Goal: Find specific page/section: Find specific page/section

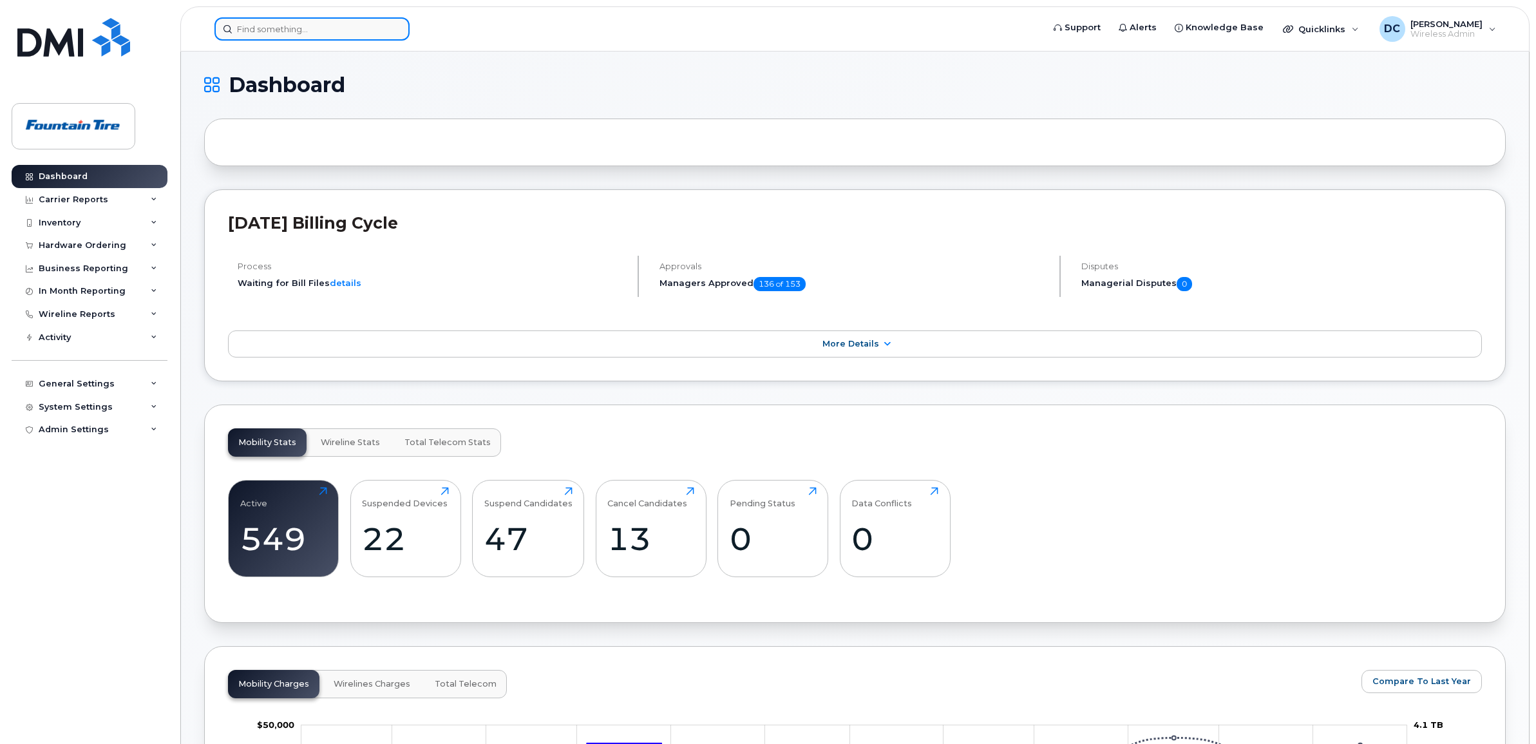
click at [264, 18] on input at bounding box center [311, 28] width 195 height 23
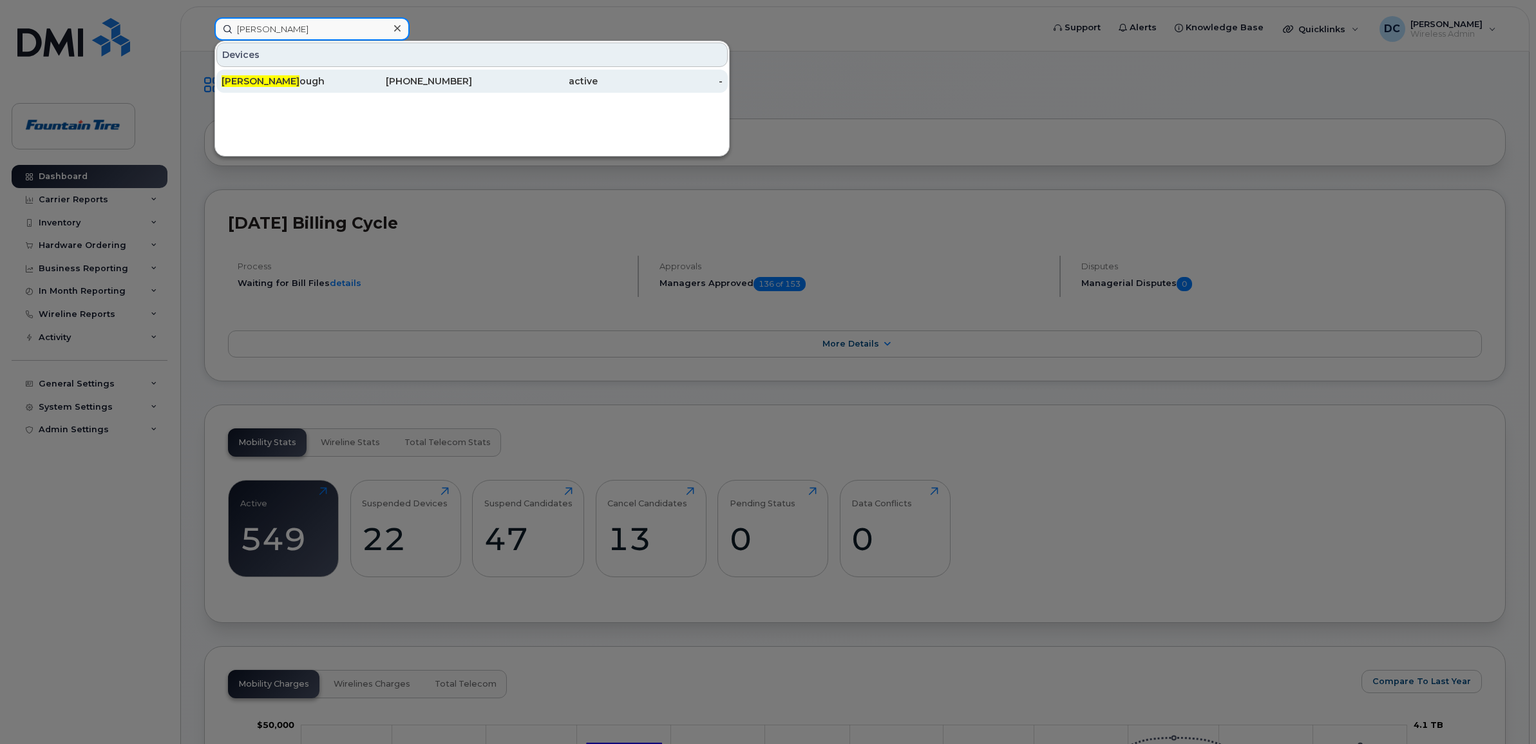
type input "[PERSON_NAME]"
click at [262, 76] on span "[PERSON_NAME]" at bounding box center [260, 81] width 78 height 12
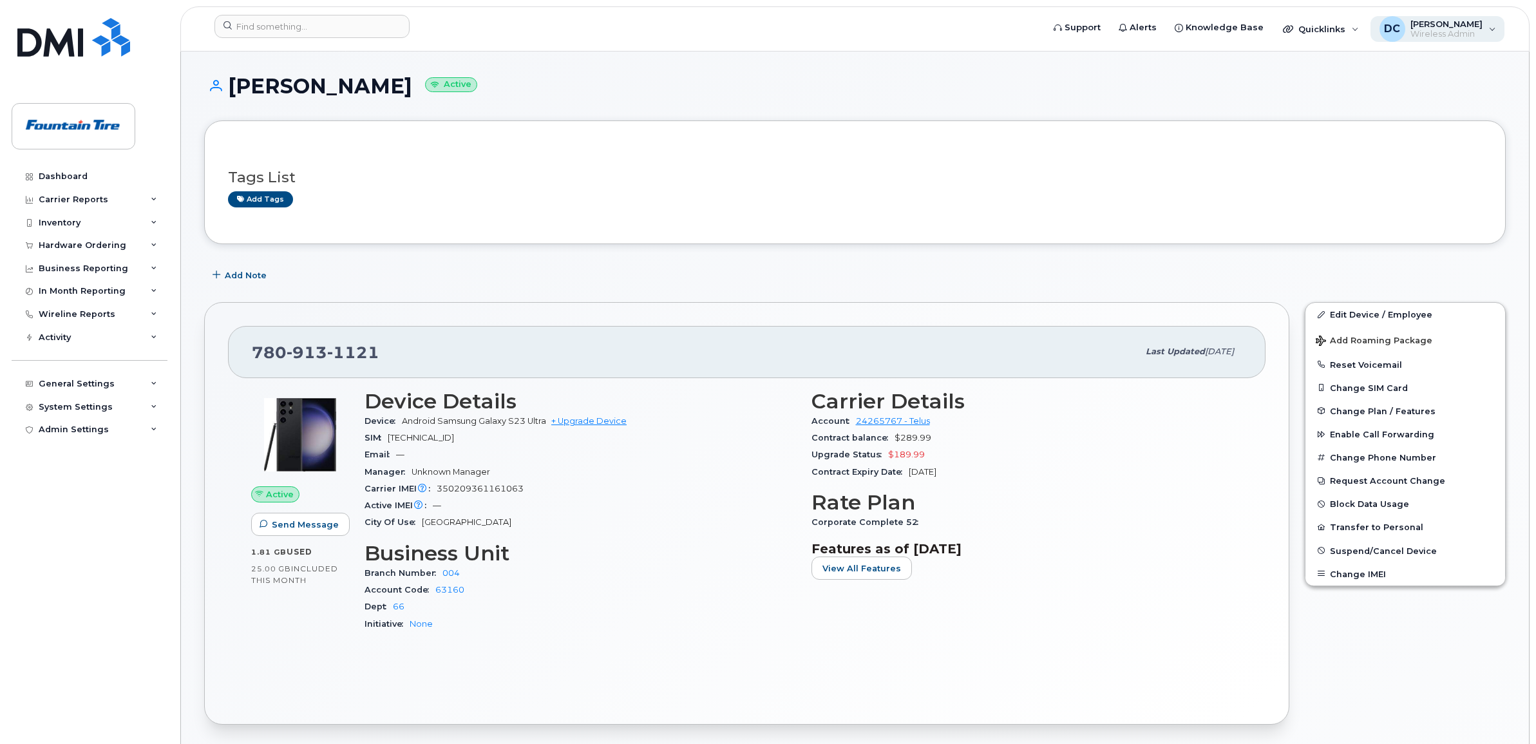
click at [1453, 31] on span "Wireless Admin" at bounding box center [1446, 34] width 72 height 10
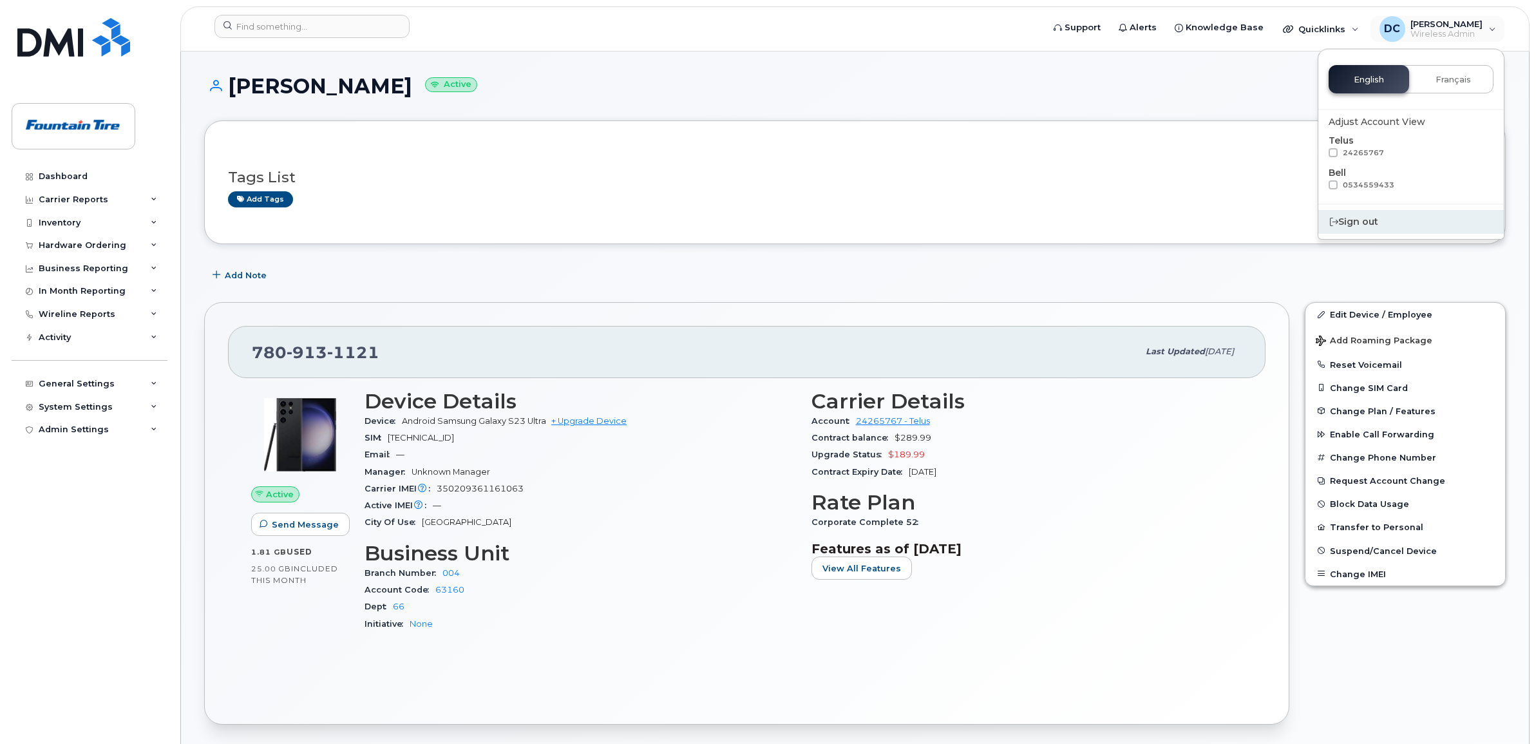
click at [1372, 221] on div "Sign out" at bounding box center [1410, 222] width 185 height 24
